Goal: Information Seeking & Learning: Learn about a topic

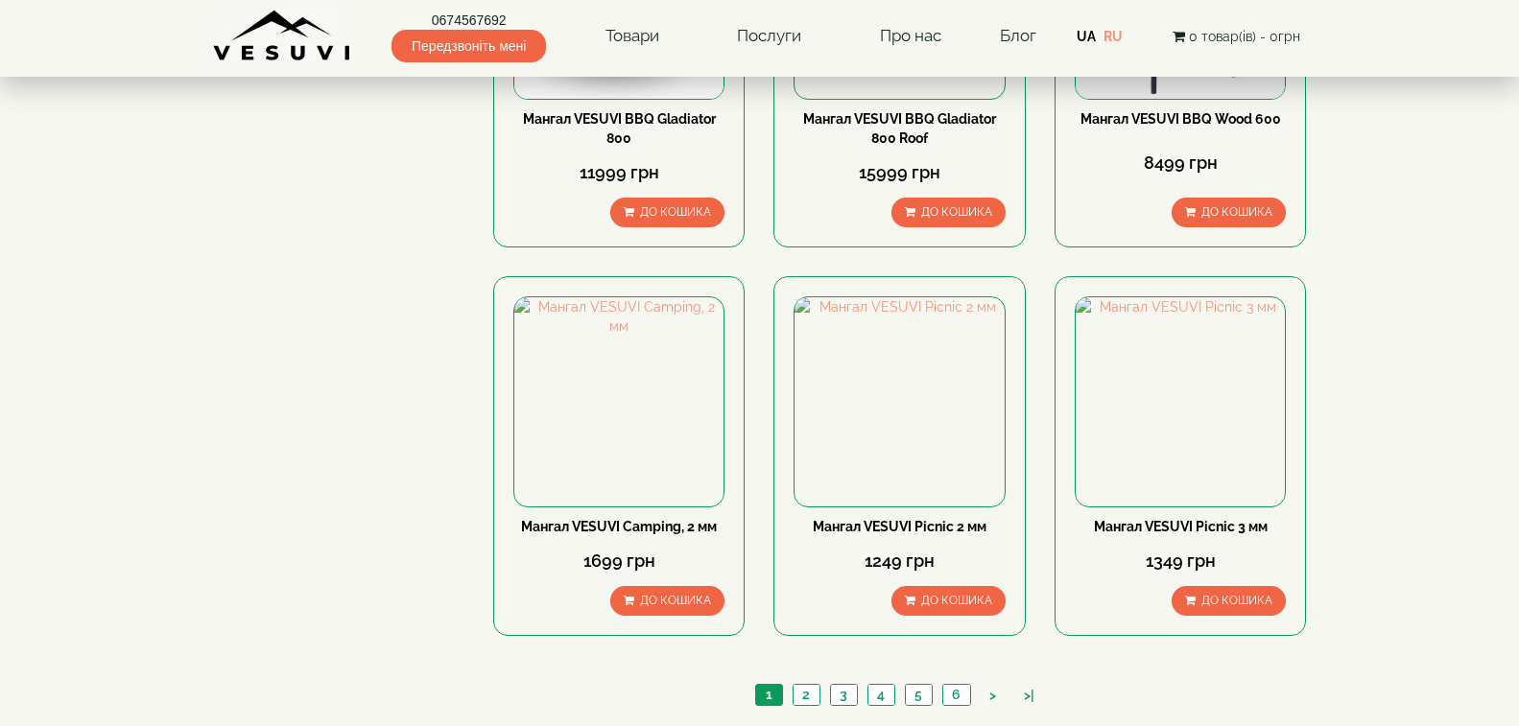
scroll to position [2591, 0]
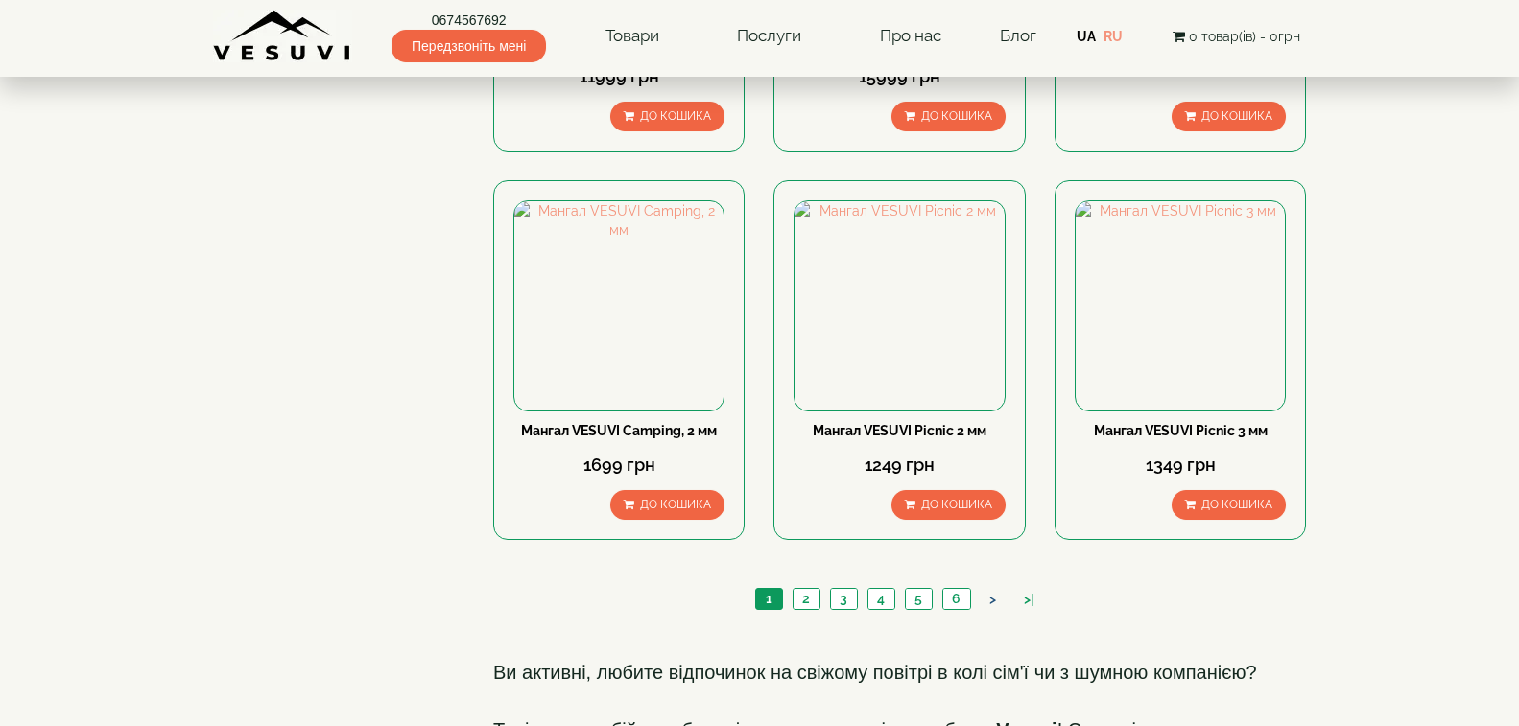
click at [990, 590] on link ">" at bounding box center [993, 600] width 26 height 20
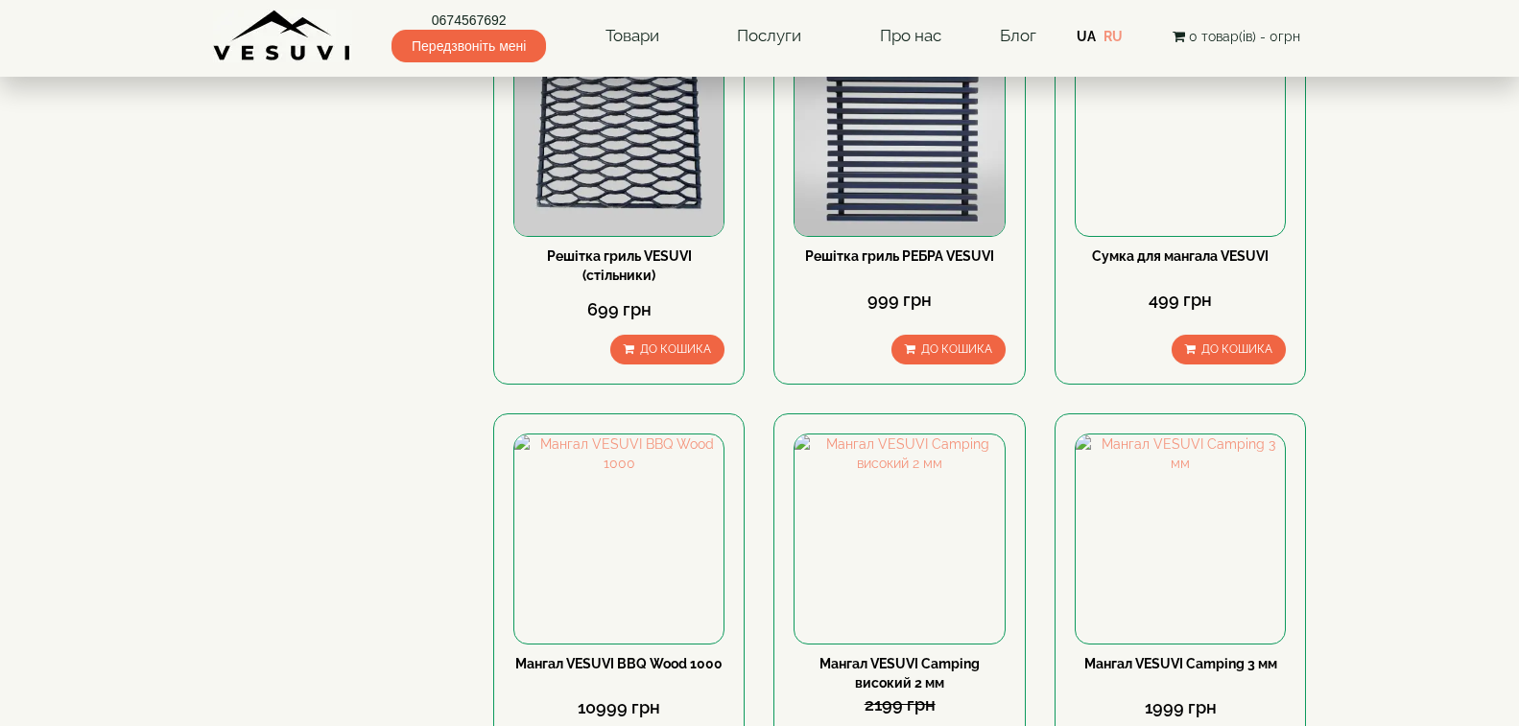
scroll to position [2399, 0]
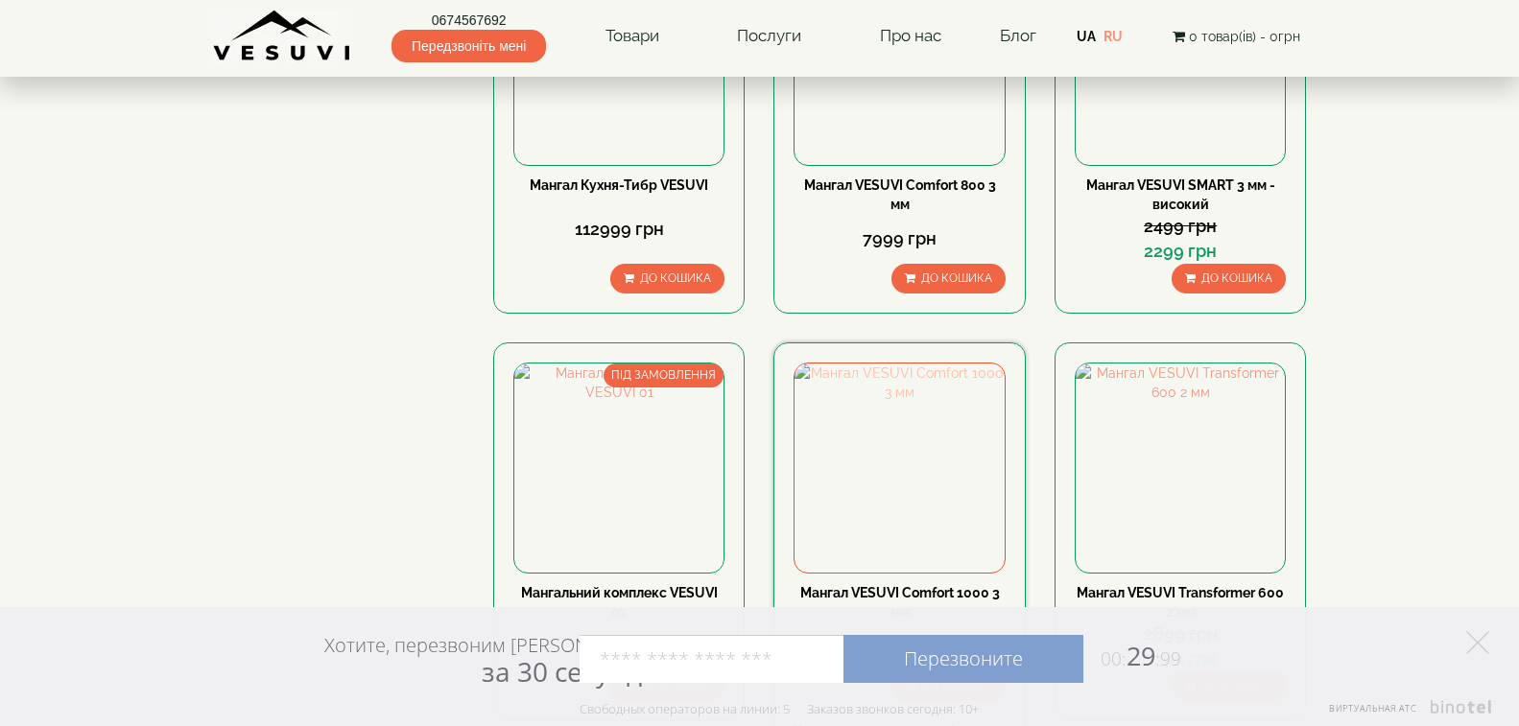
scroll to position [2478, 0]
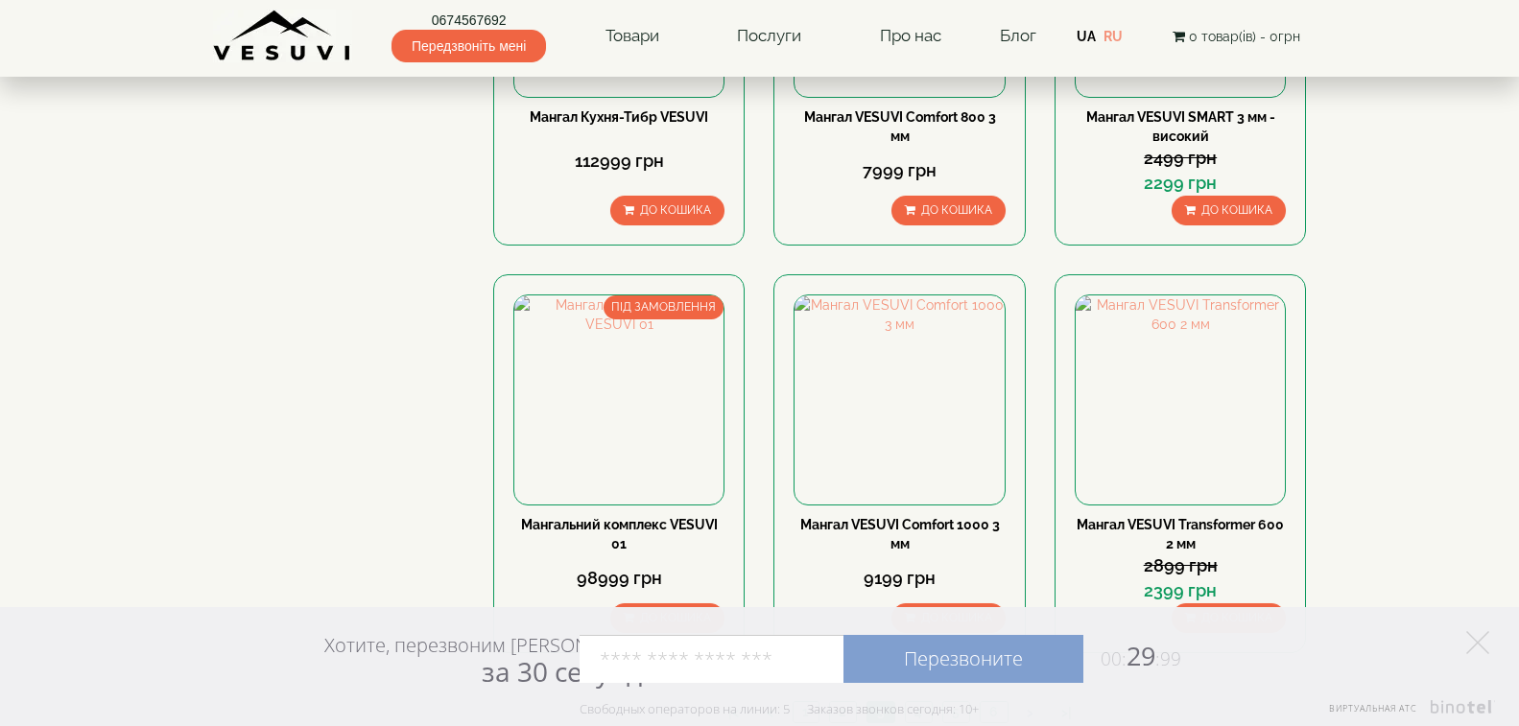
click at [1025, 703] on link ">" at bounding box center [1030, 713] width 26 height 20
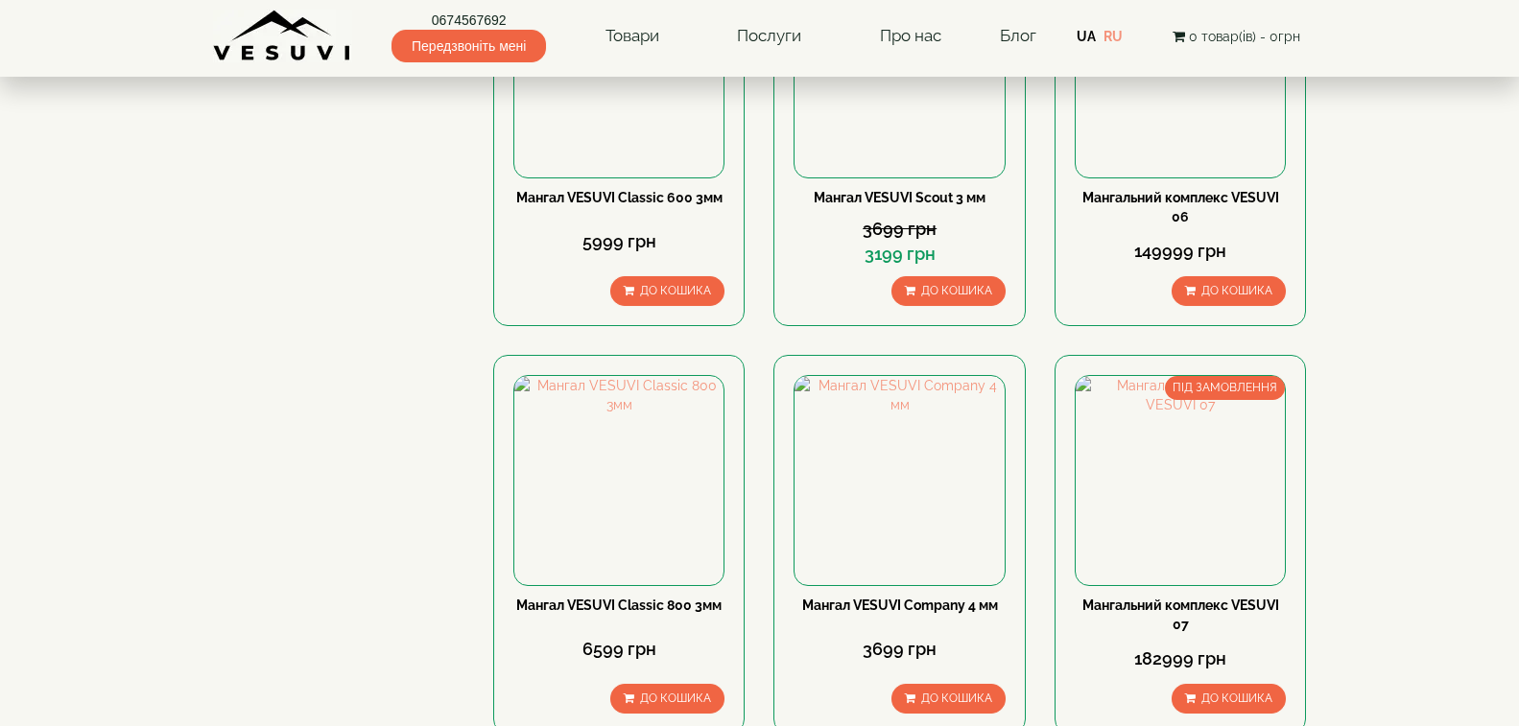
scroll to position [2478, 0]
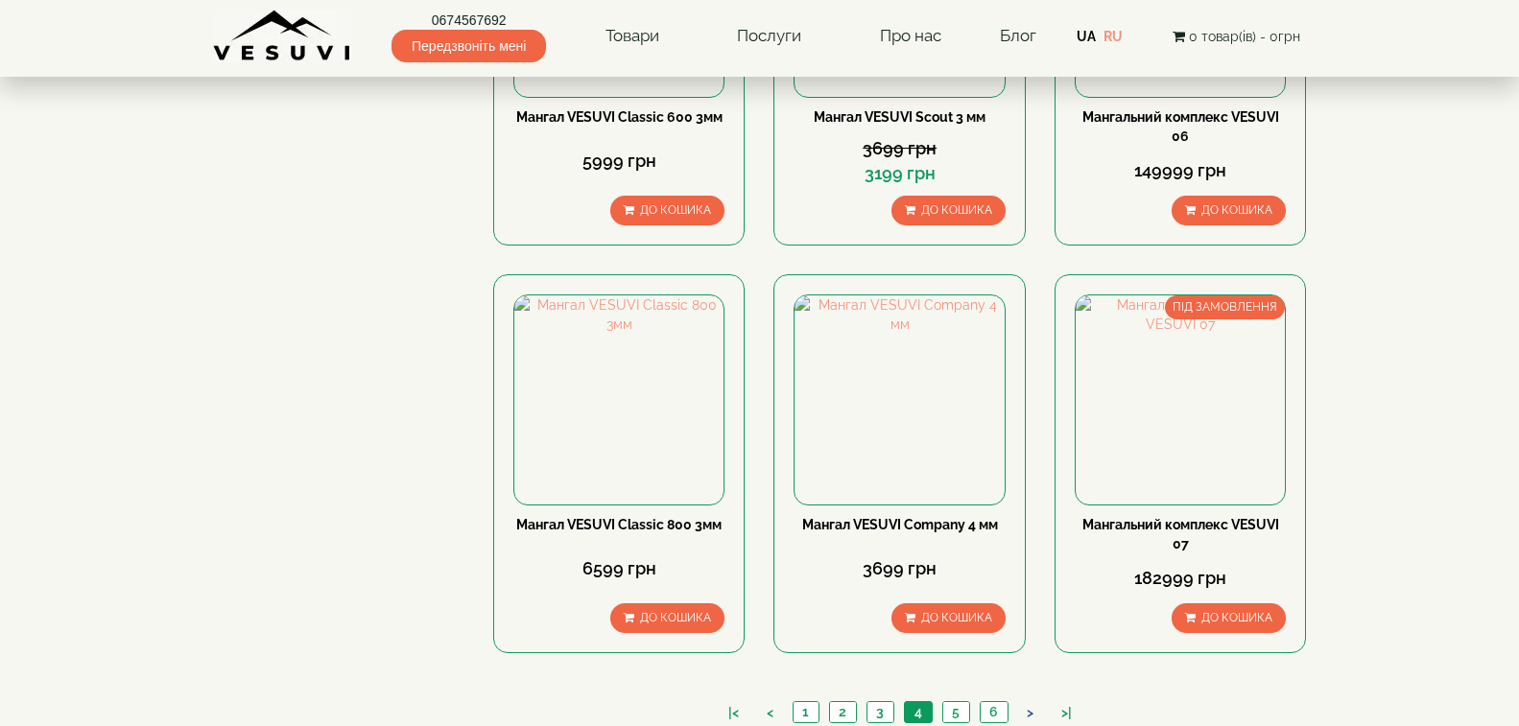
click at [1022, 703] on link ">" at bounding box center [1030, 713] width 26 height 20
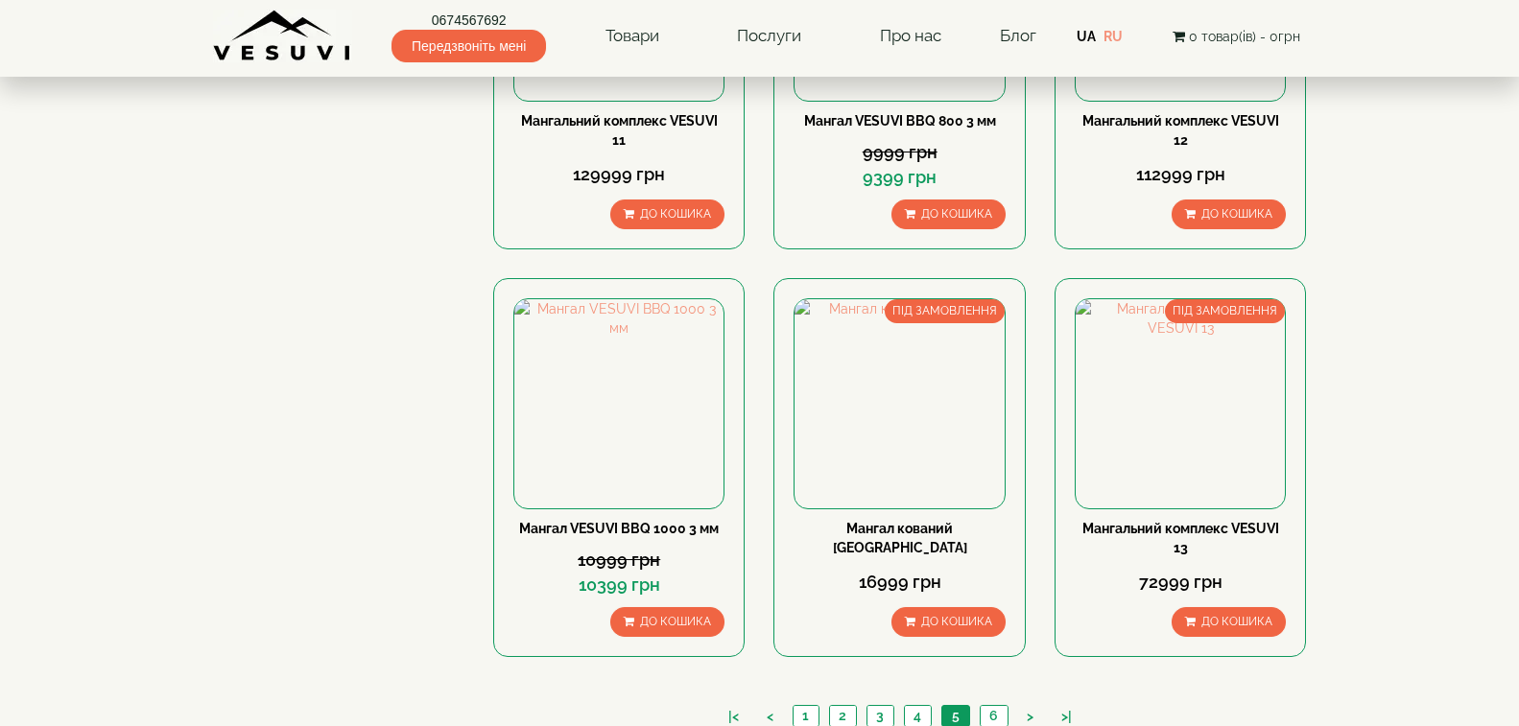
scroll to position [2478, 0]
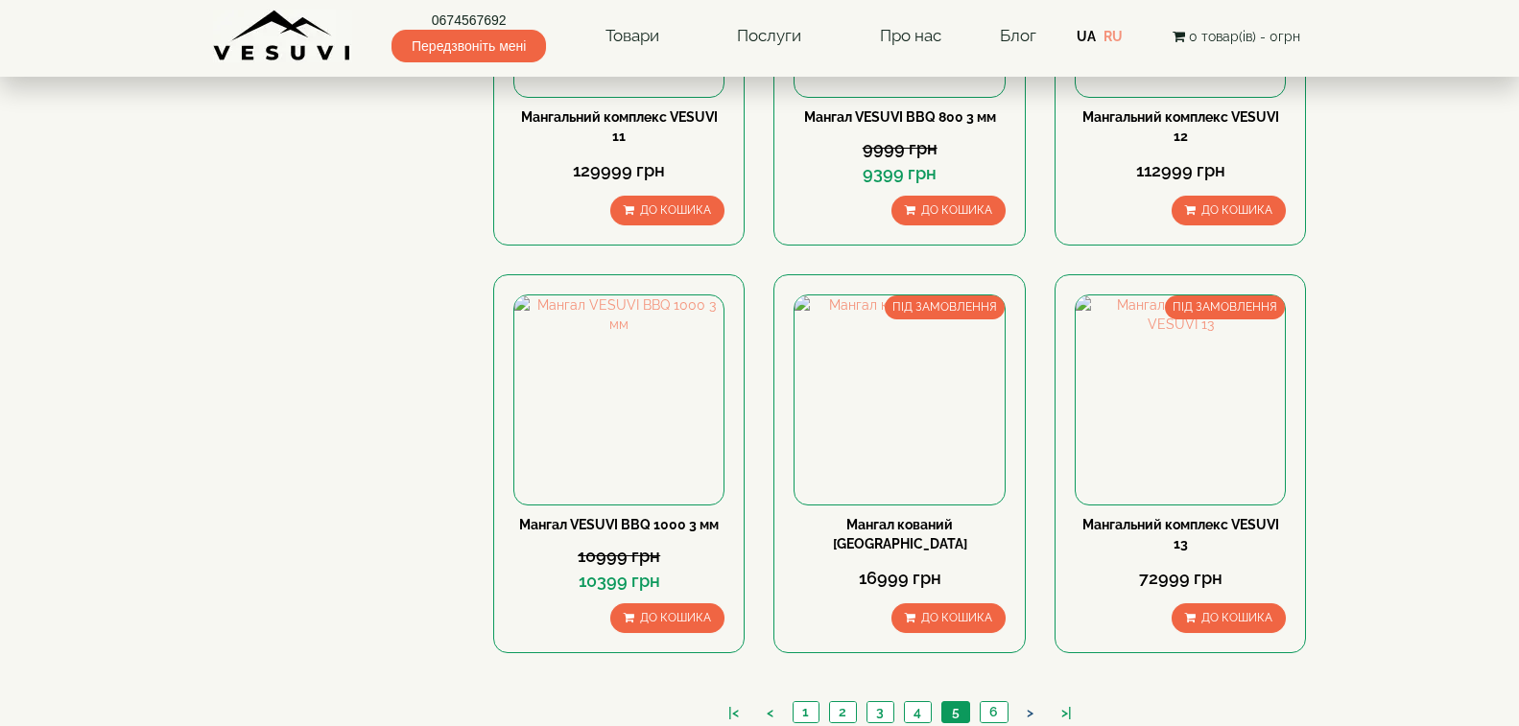
click at [1031, 703] on link ">" at bounding box center [1030, 713] width 26 height 20
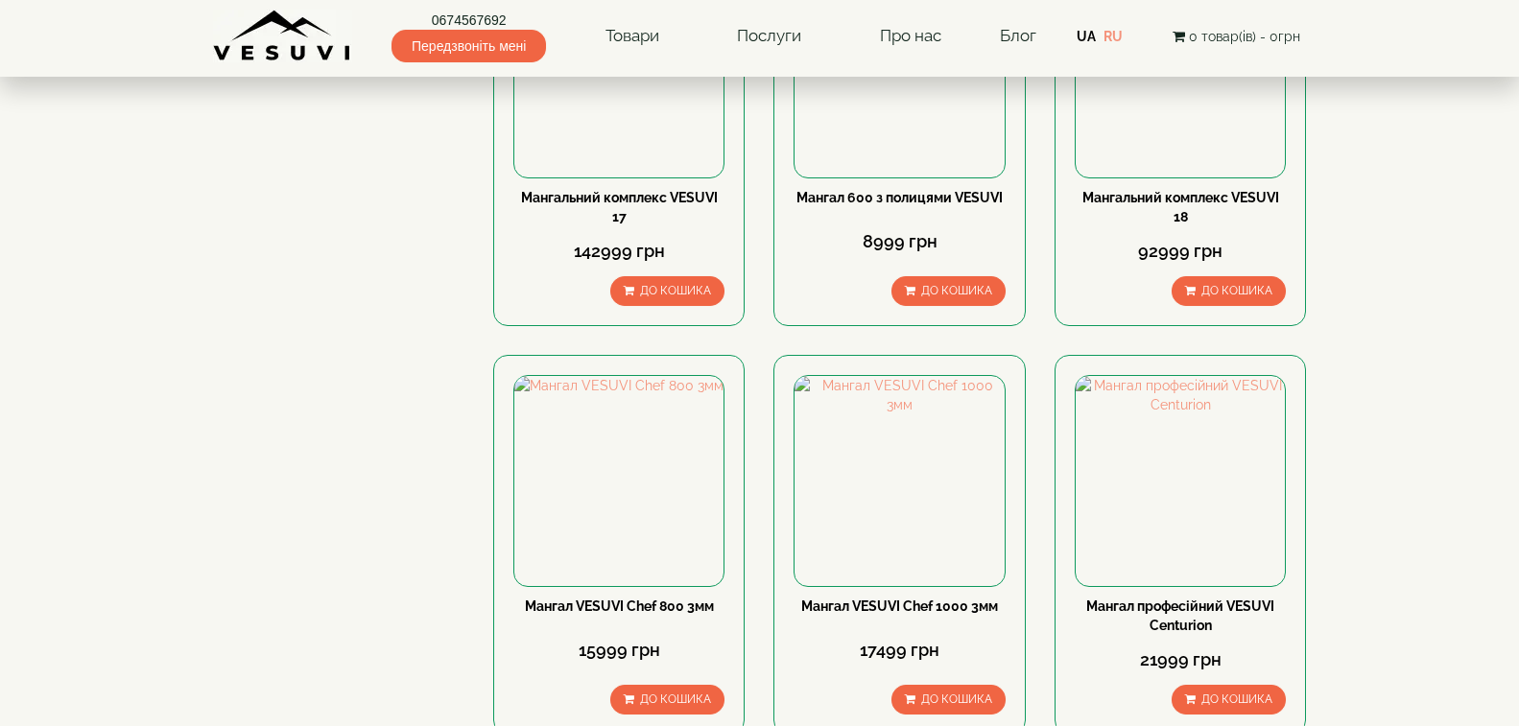
scroll to position [1661, 0]
